Goal: Find specific page/section

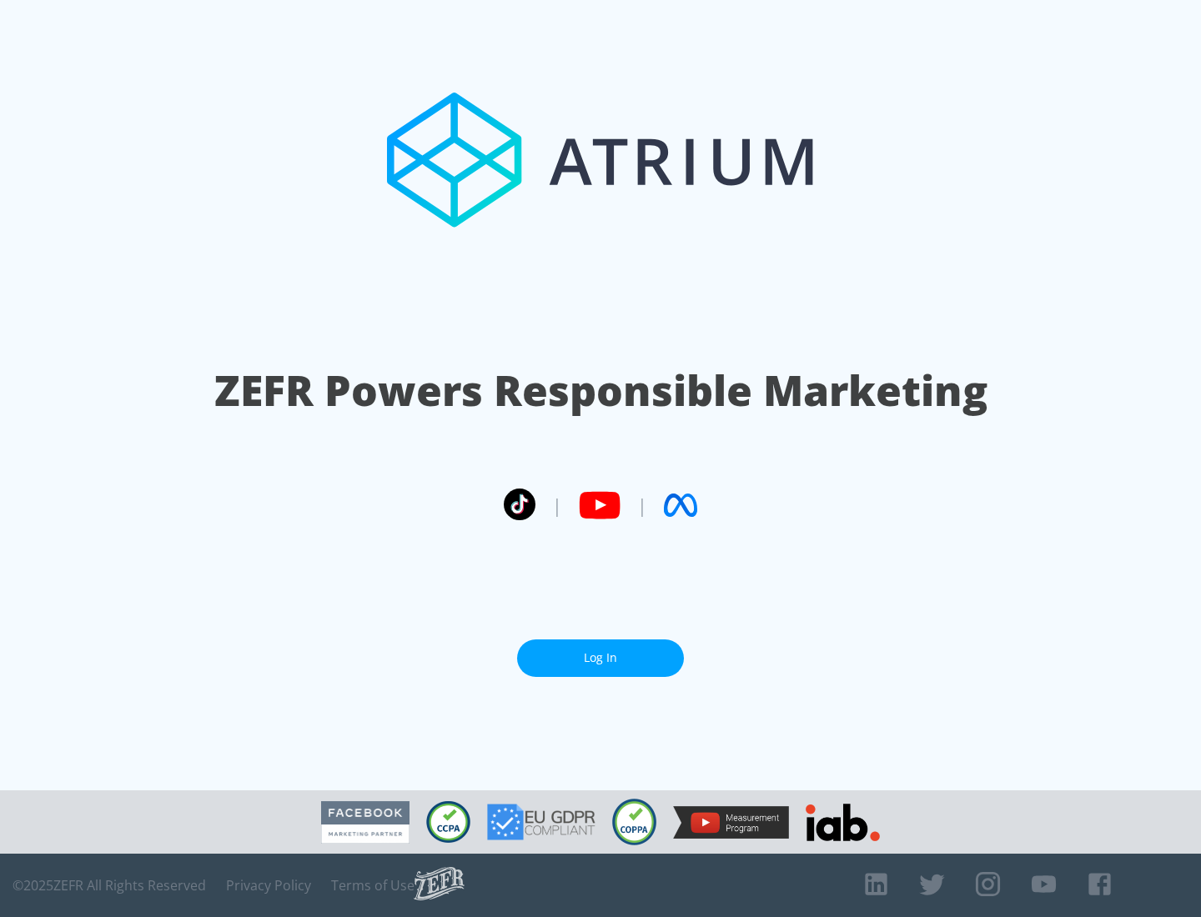
click at [600, 658] on link "Log In" at bounding box center [600, 659] width 167 height 38
